Goal: Task Accomplishment & Management: Use online tool/utility

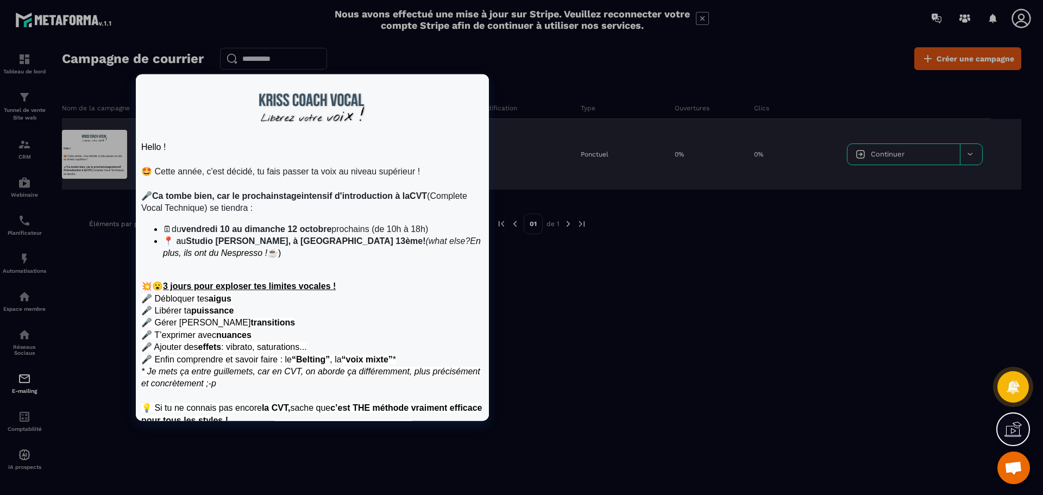
click at [98, 151] on div at bounding box center [94, 154] width 65 height 49
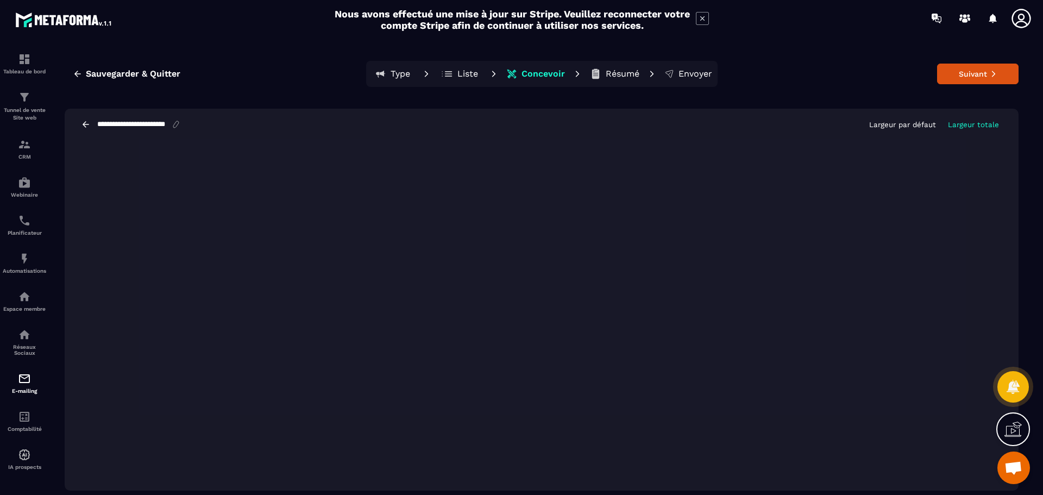
click at [1019, 467] on span "Ouvrir le chat" at bounding box center [1013, 468] width 18 height 15
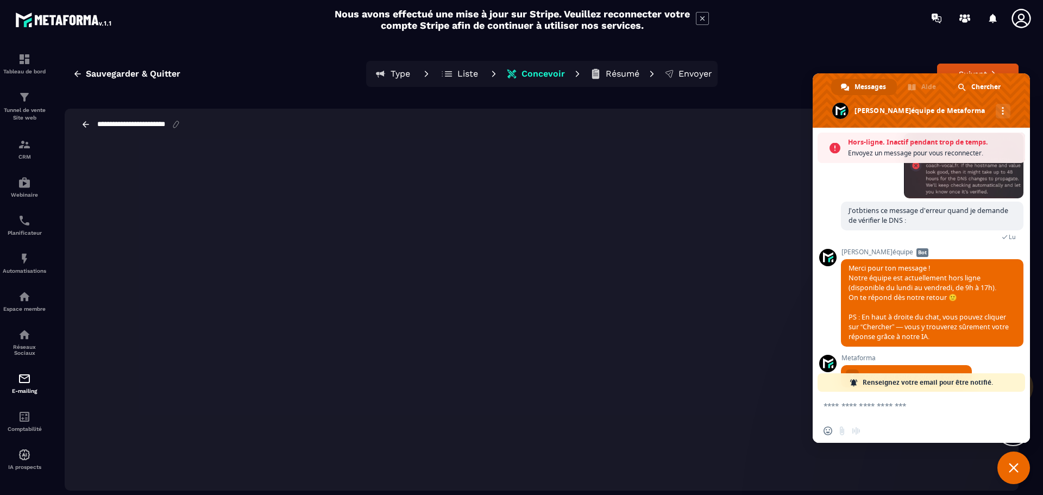
scroll to position [934, 0]
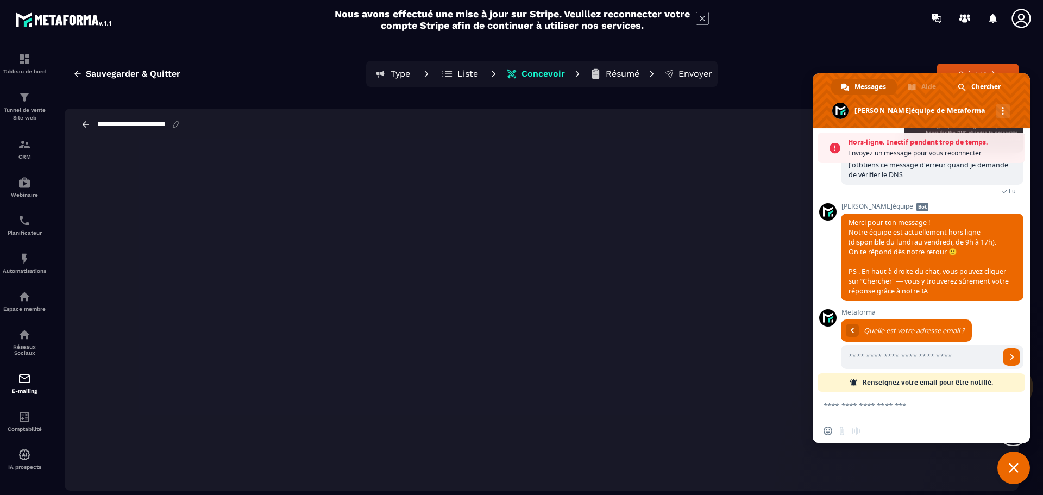
click at [1018, 21] on icon at bounding box center [1020, 18] width 19 height 19
click at [951, 59] on span "Owner" at bounding box center [954, 59] width 81 height 8
click at [925, 49] on span "Christine Moussot" at bounding box center [954, 50] width 81 height 10
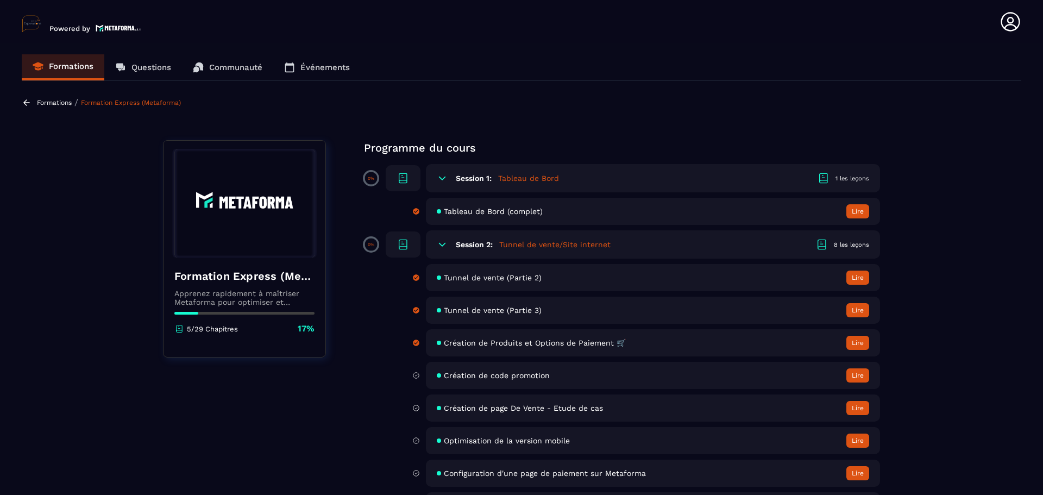
scroll to position [54, 0]
